Goal: Task Accomplishment & Management: Use online tool/utility

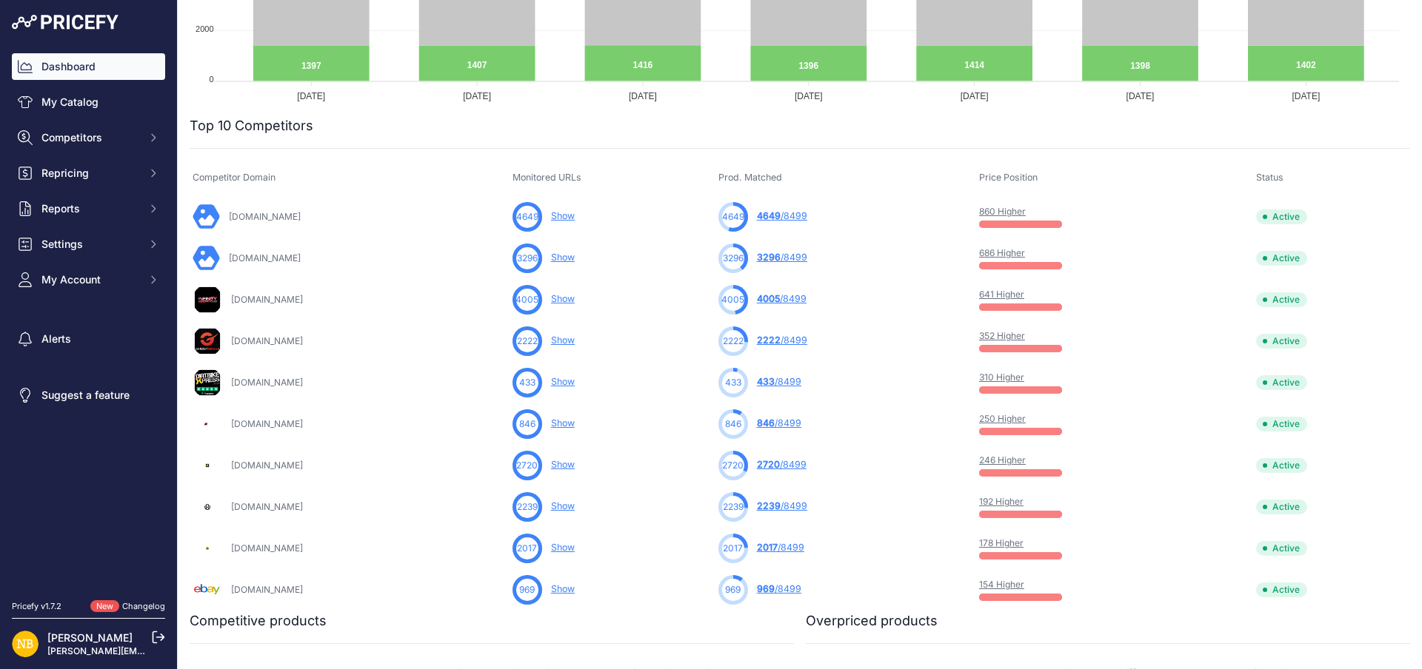
scroll to position [364, 0]
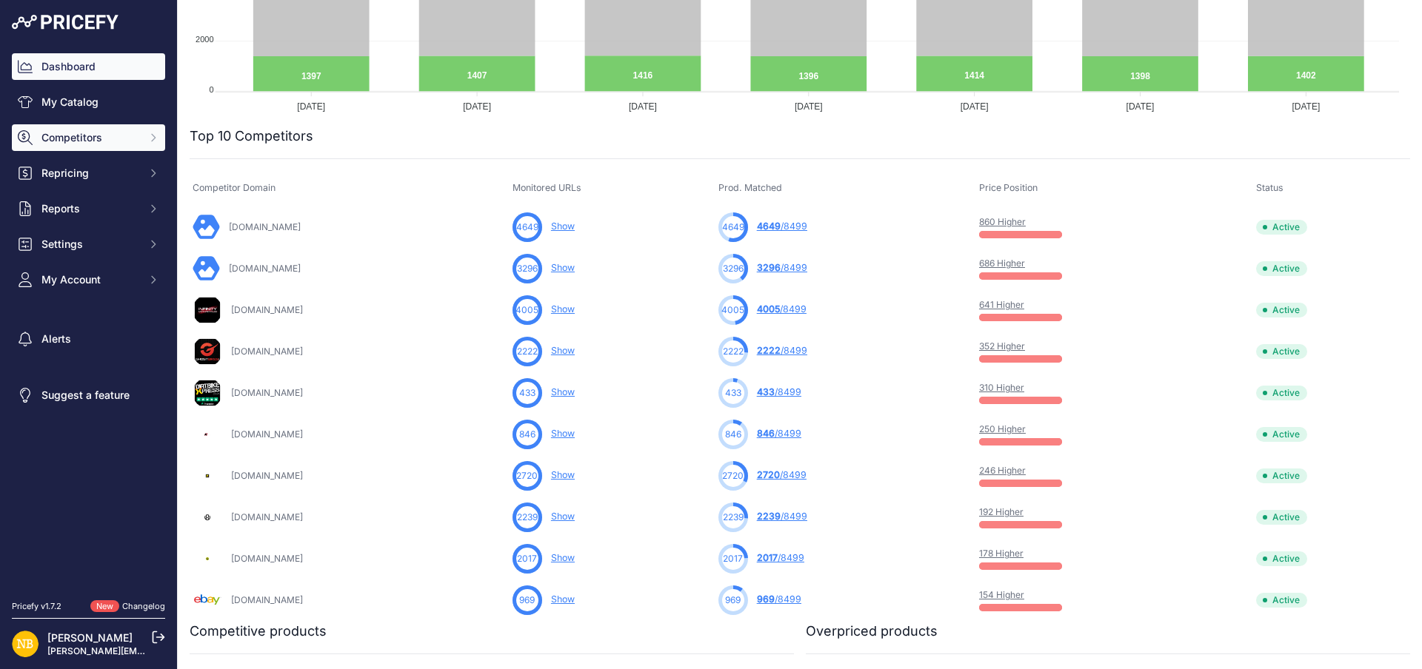
click at [84, 128] on button "Competitors" at bounding box center [88, 137] width 153 height 27
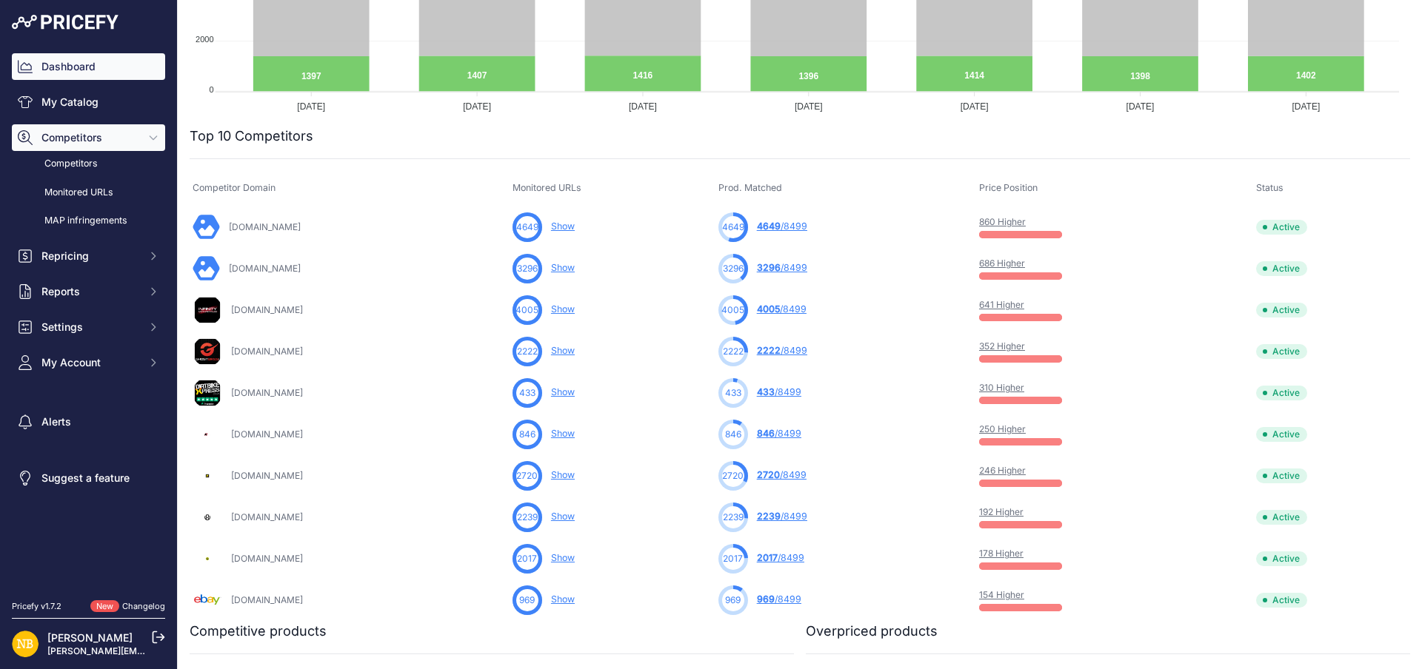
click at [135, 131] on span "Competitors" at bounding box center [89, 137] width 97 height 15
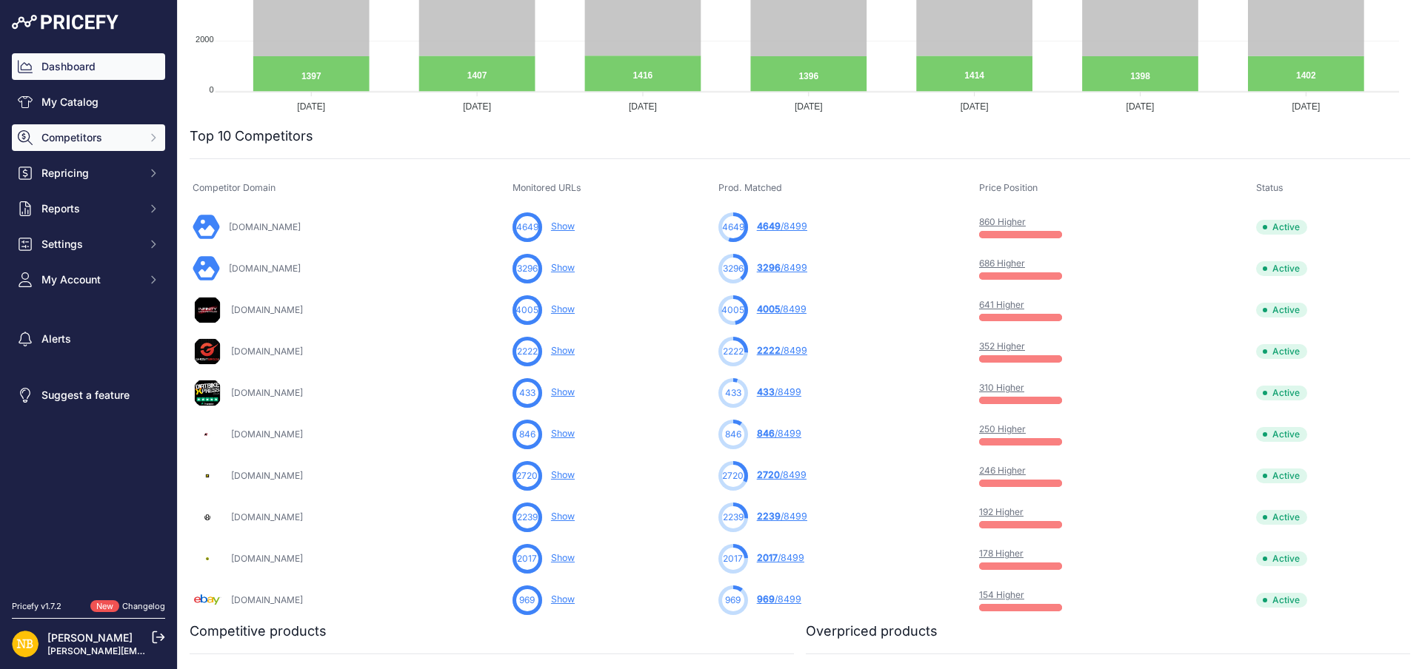
click at [98, 145] on button "Competitors" at bounding box center [88, 137] width 153 height 27
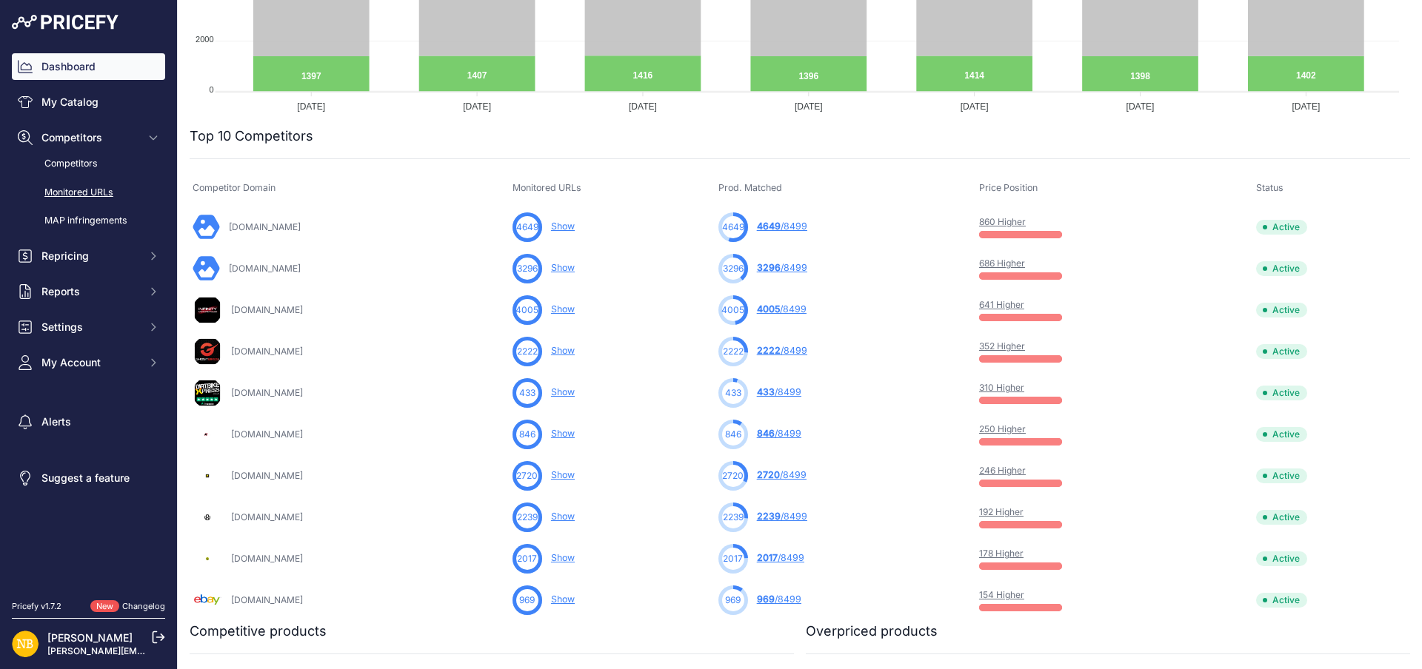
click at [85, 196] on link "Monitored URLs" at bounding box center [88, 193] width 153 height 26
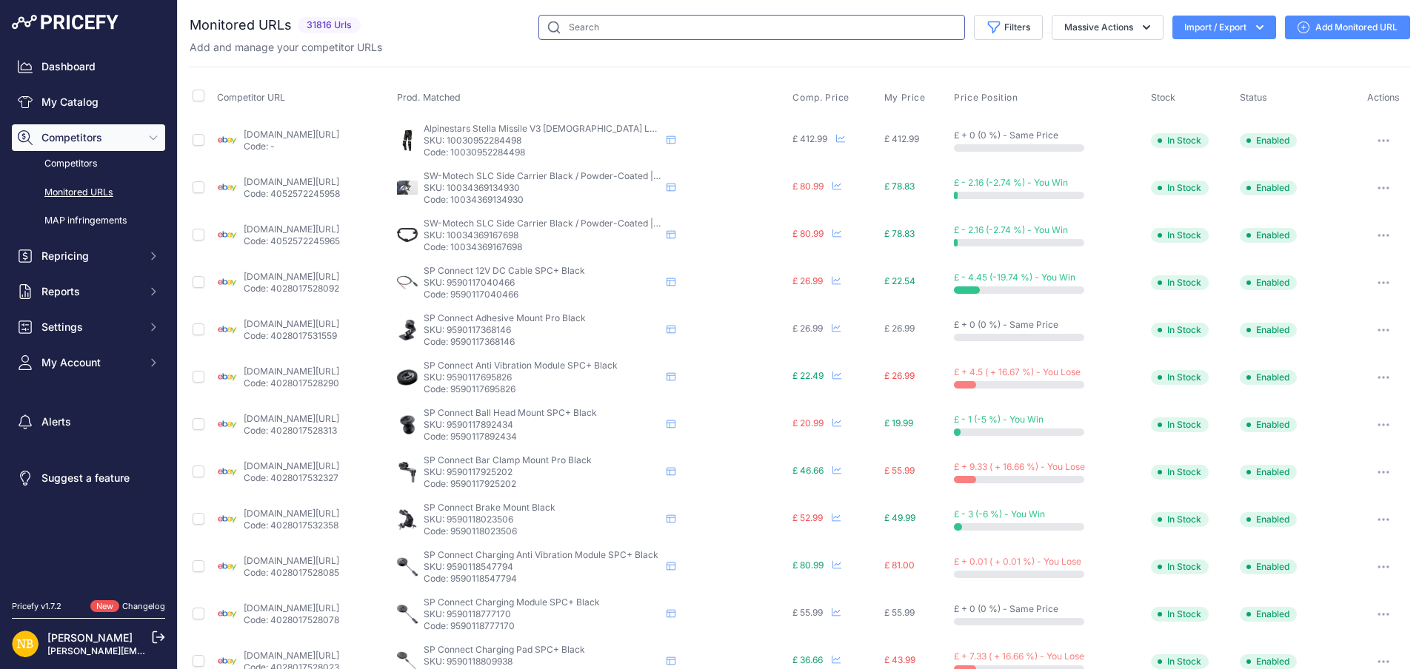
click at [607, 15] on input "text" at bounding box center [751, 27] width 427 height 25
paste input "9703370424658"
type input "9703370424658"
